Goal: Navigation & Orientation: Find specific page/section

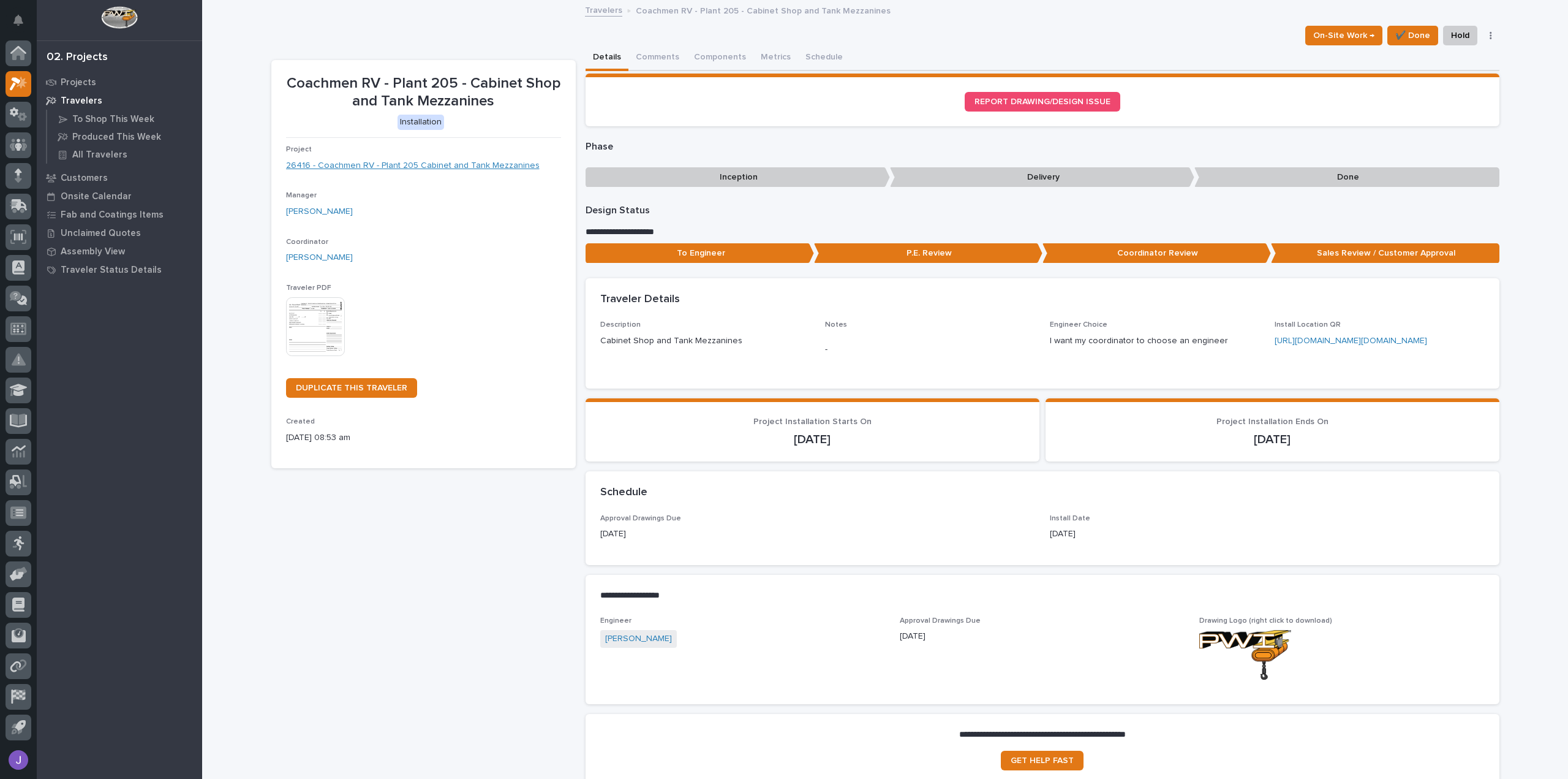
click at [418, 167] on link "26416 - Coachmen RV - Plant 205 Cabinet and Tank Mezzanines" at bounding box center [412, 165] width 253 height 13
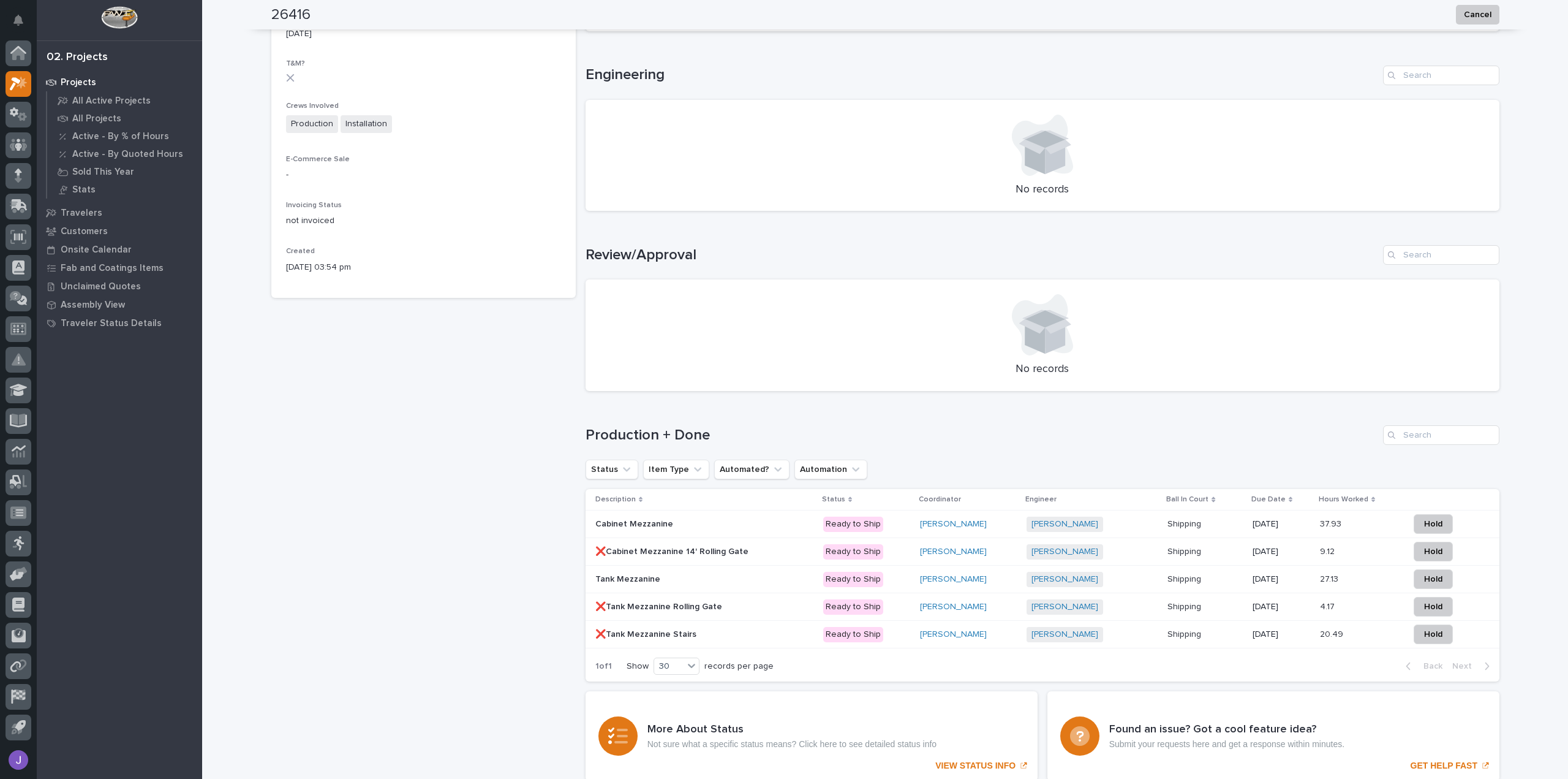
scroll to position [583, 0]
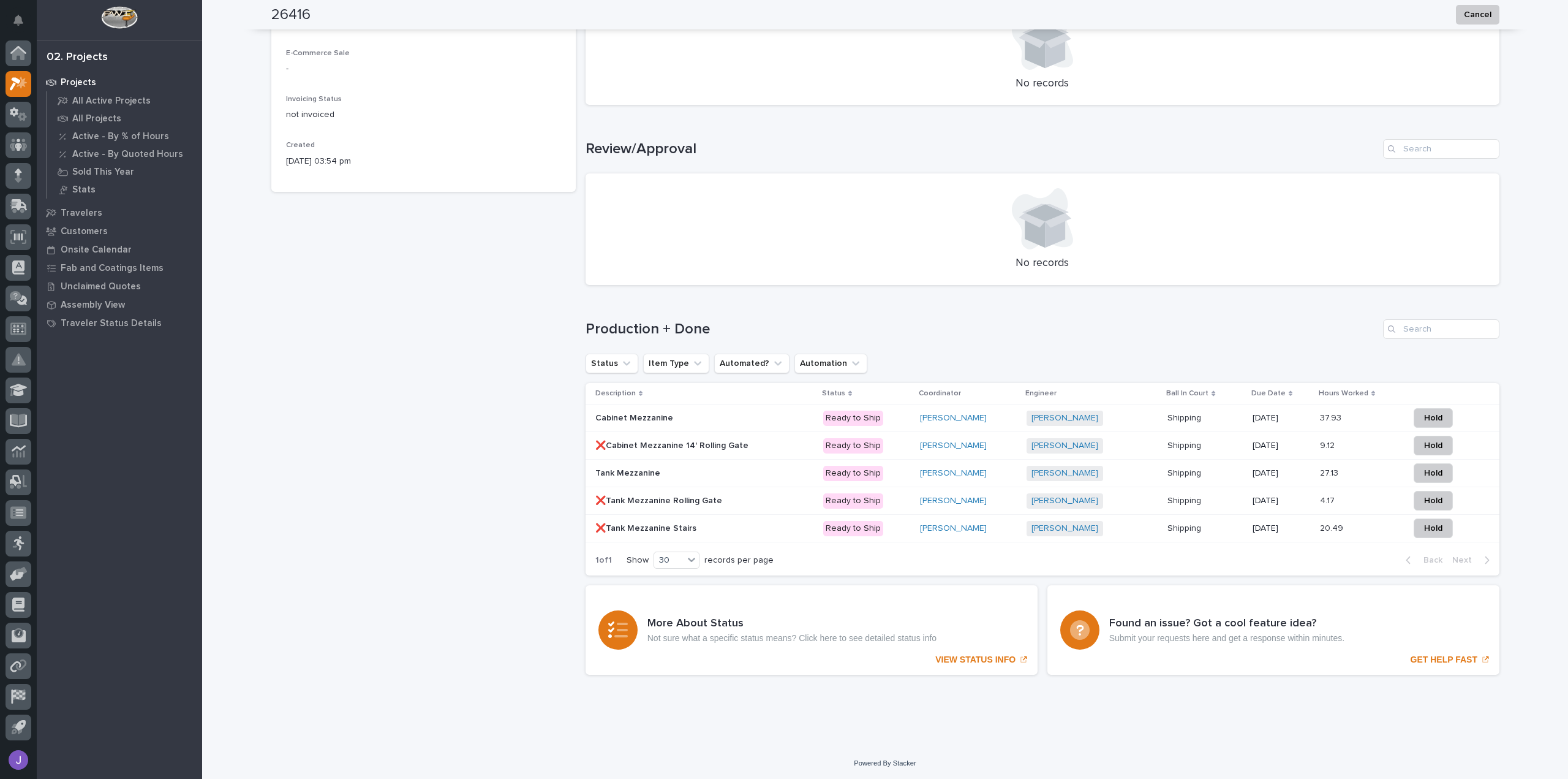
click at [649, 425] on div "Cabinet Mezzanine Cabinet Mezzanine" at bounding box center [704, 418] width 218 height 20
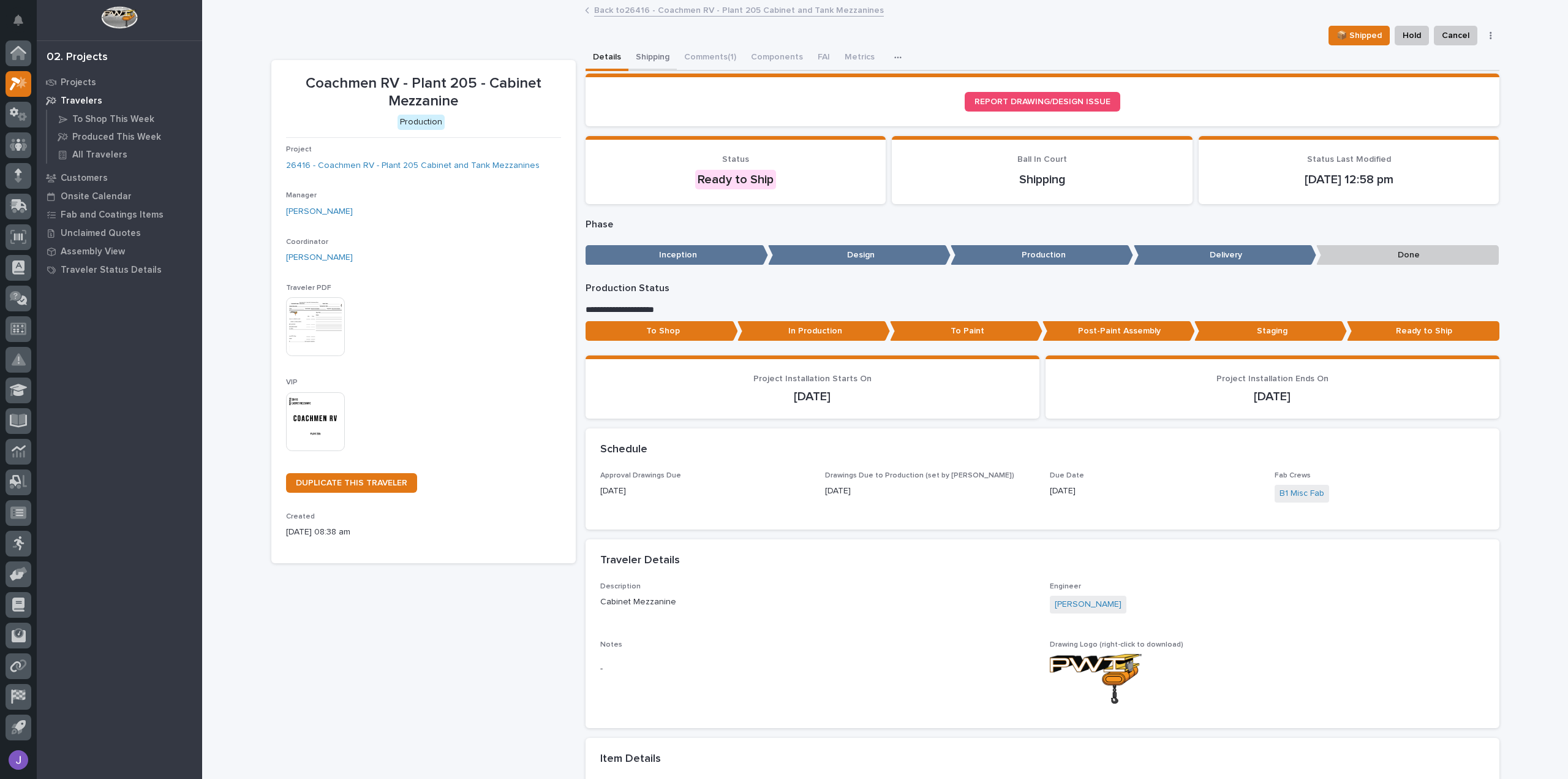
click at [655, 61] on button "Shipping" at bounding box center [652, 58] width 48 height 26
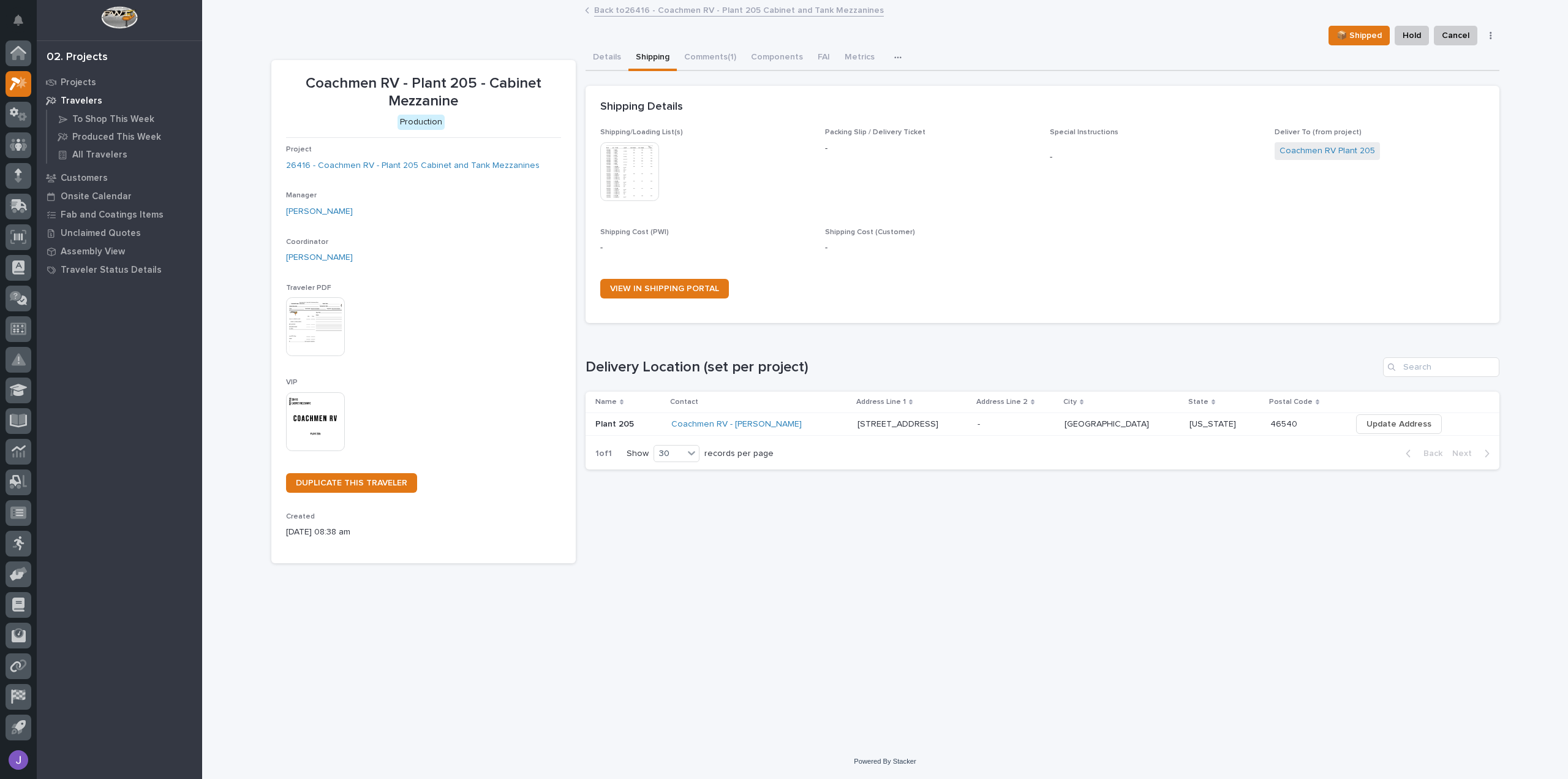
click at [841, 426] on div "Coachmen RV - Faron Frey" at bounding box center [759, 424] width 176 height 10
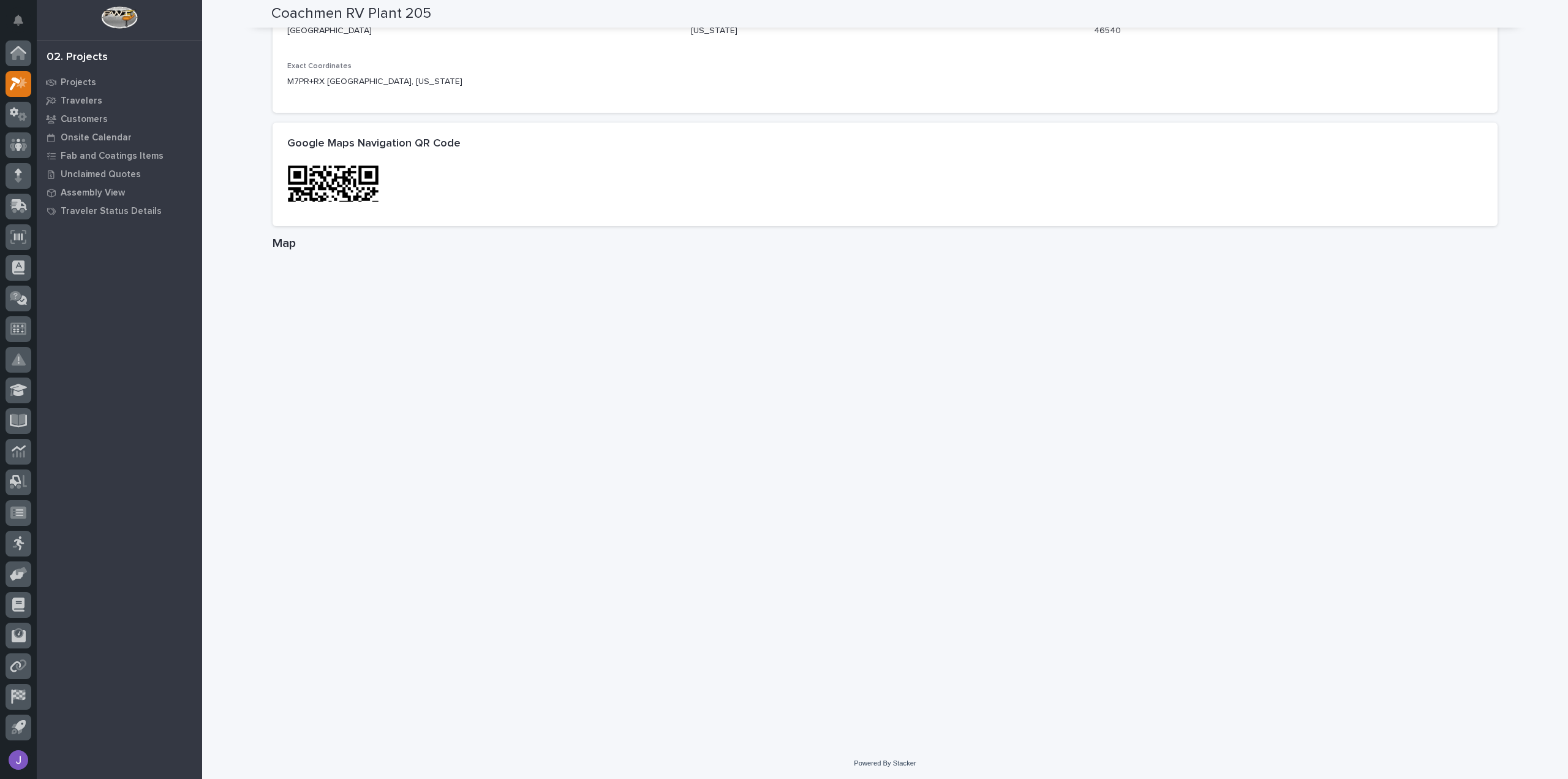
scroll to position [553, 0]
